Goal: Information Seeking & Learning: Learn about a topic

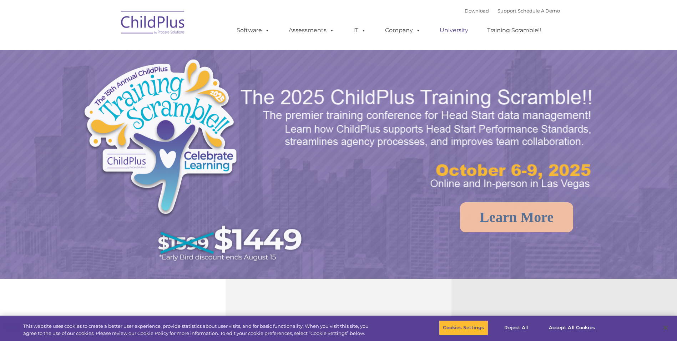
select select "MEDIUM"
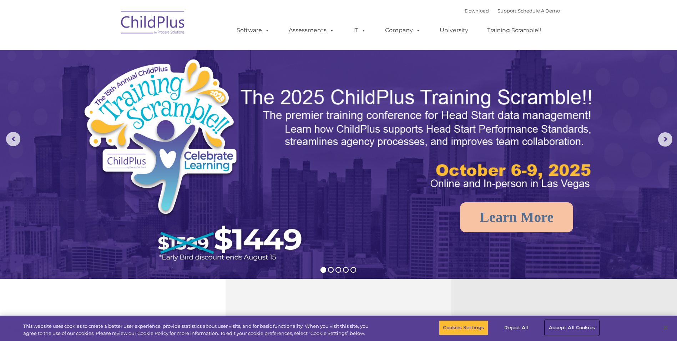
click at [562, 328] on button "Accept All Cookies" at bounding box center [572, 327] width 54 height 15
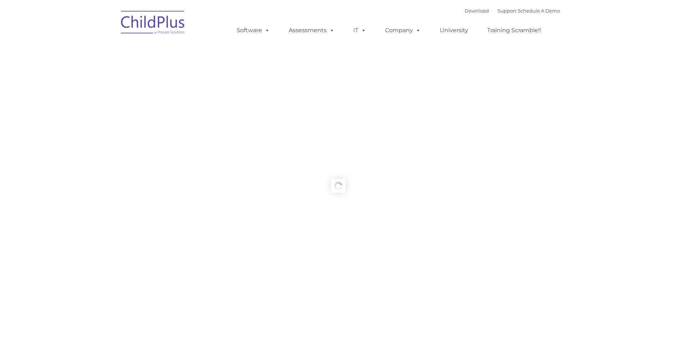
type input ""
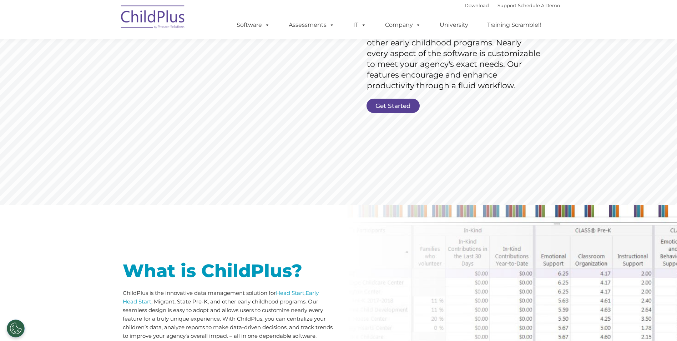
scroll to position [144, 0]
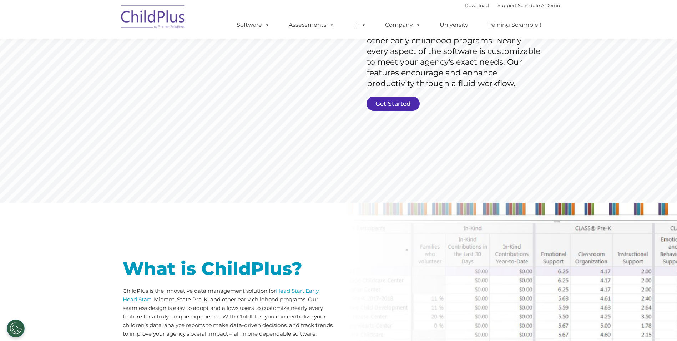
click at [398, 107] on link "Get Started" at bounding box center [393, 103] width 53 height 14
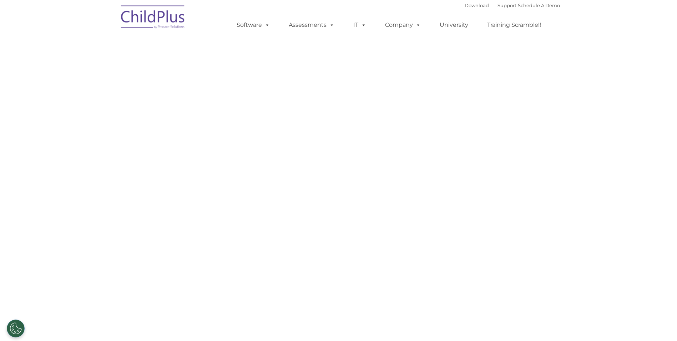
select select "MEDIUM"
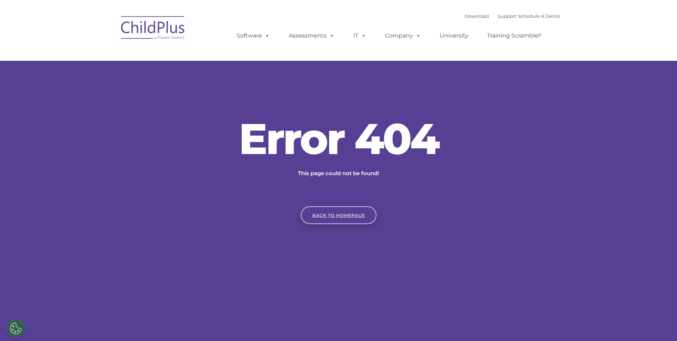
click at [348, 214] on link "Back to homepage" at bounding box center [339, 215] width 76 height 18
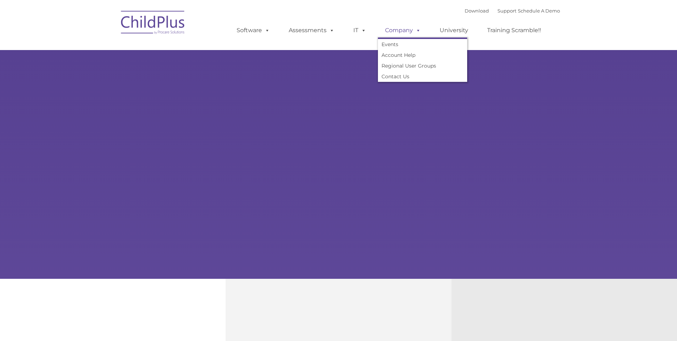
type input ""
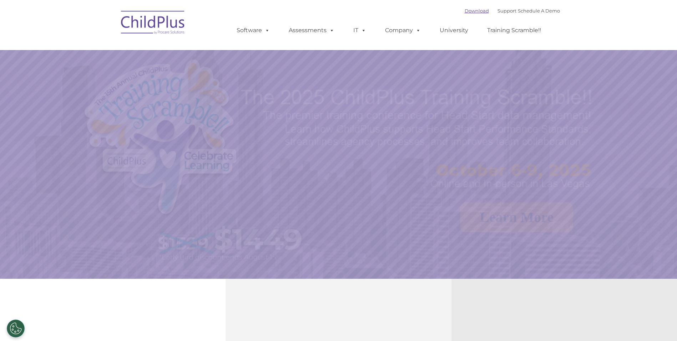
select select "MEDIUM"
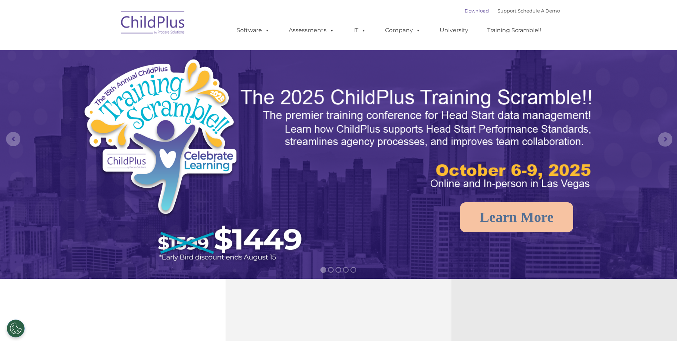
click at [473, 12] on link "Download" at bounding box center [477, 11] width 24 height 6
